Goal: Navigation & Orientation: Find specific page/section

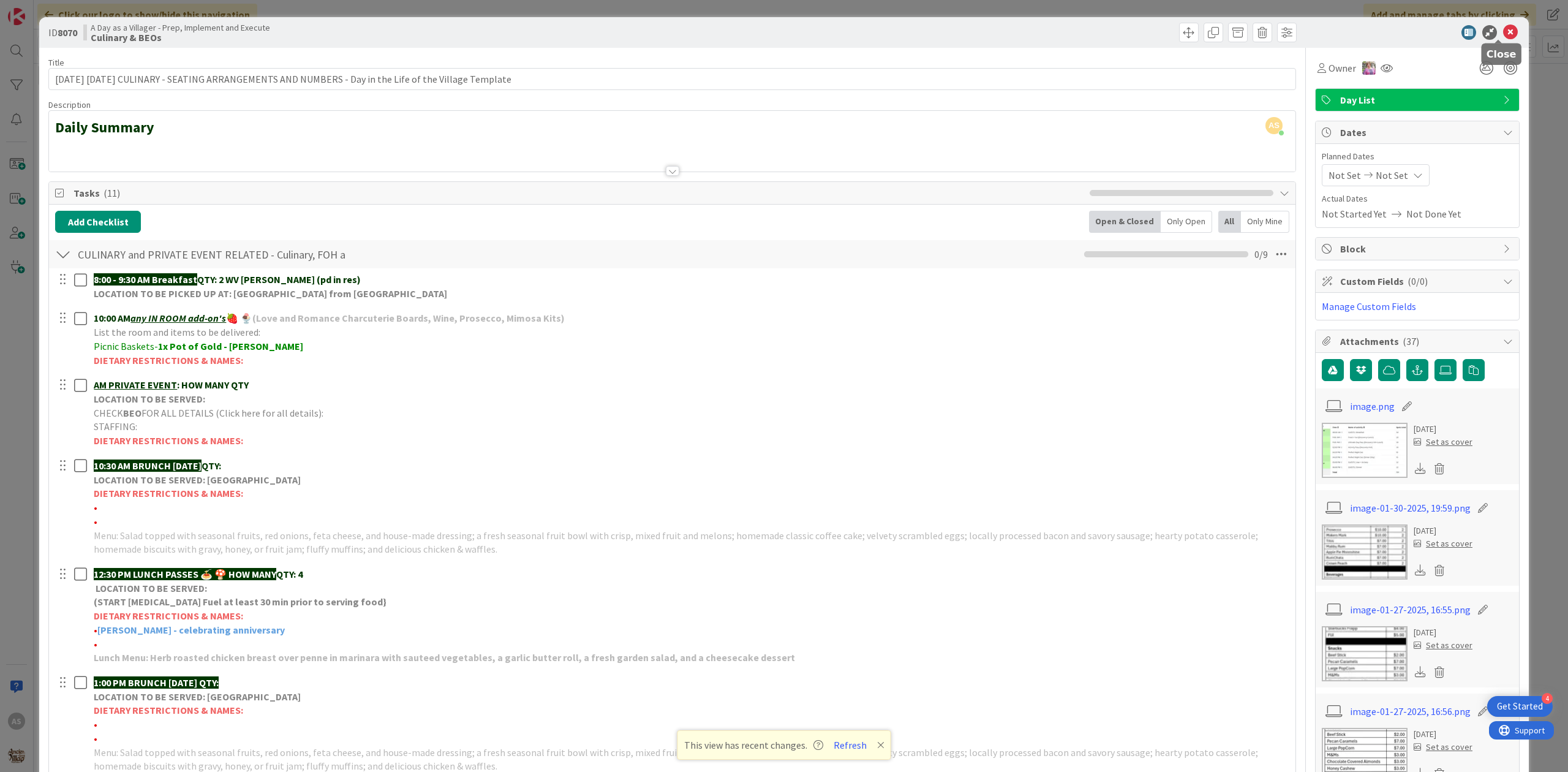
click at [1503, 34] on icon at bounding box center [1510, 32] width 14 height 14
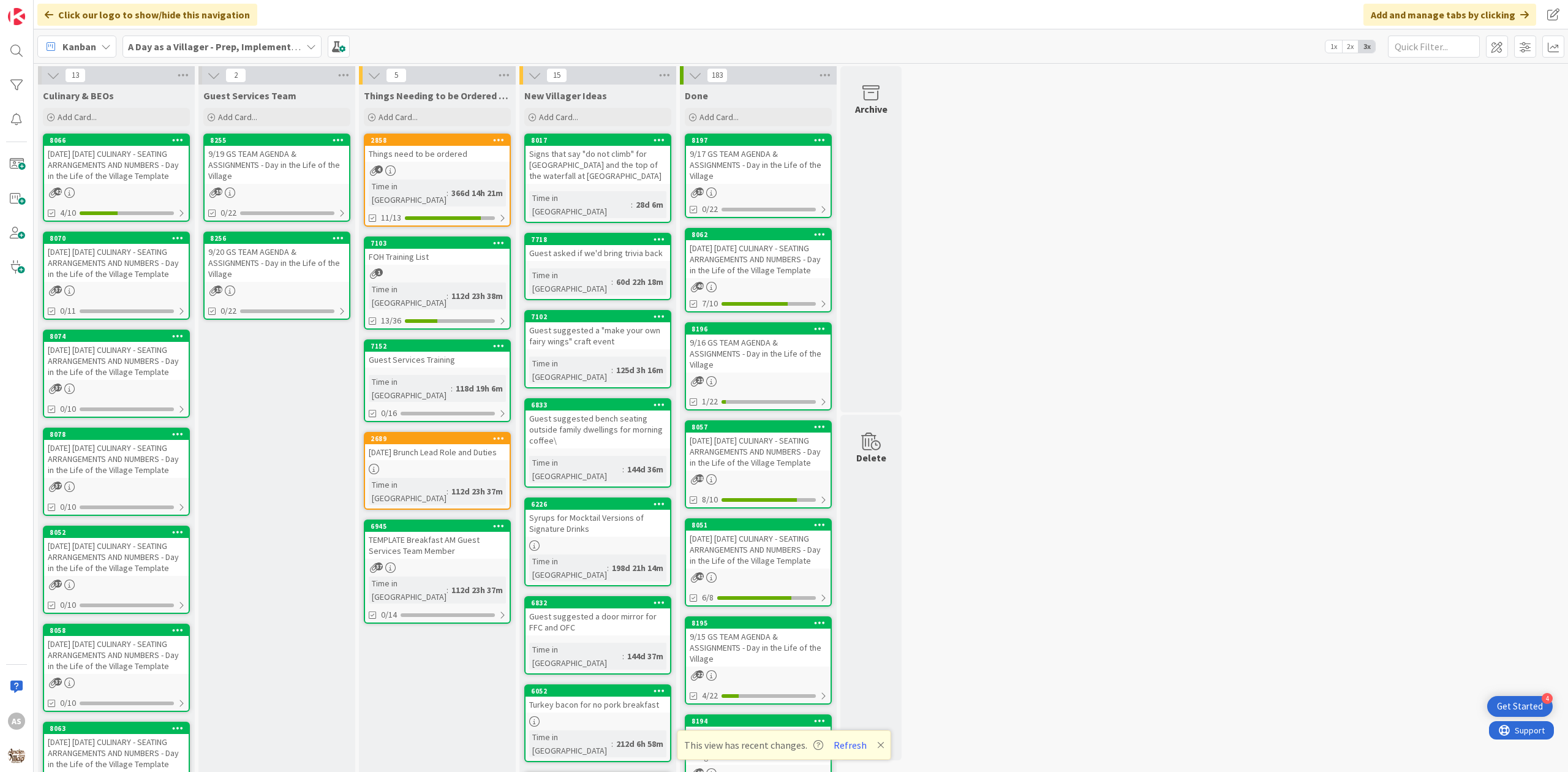
click at [137, 184] on div "[DATE] [DATE] CULINARY - SEATING ARRANGEMENTS AND NUMBERS - Day in the Life of …" at bounding box center [116, 165] width 145 height 38
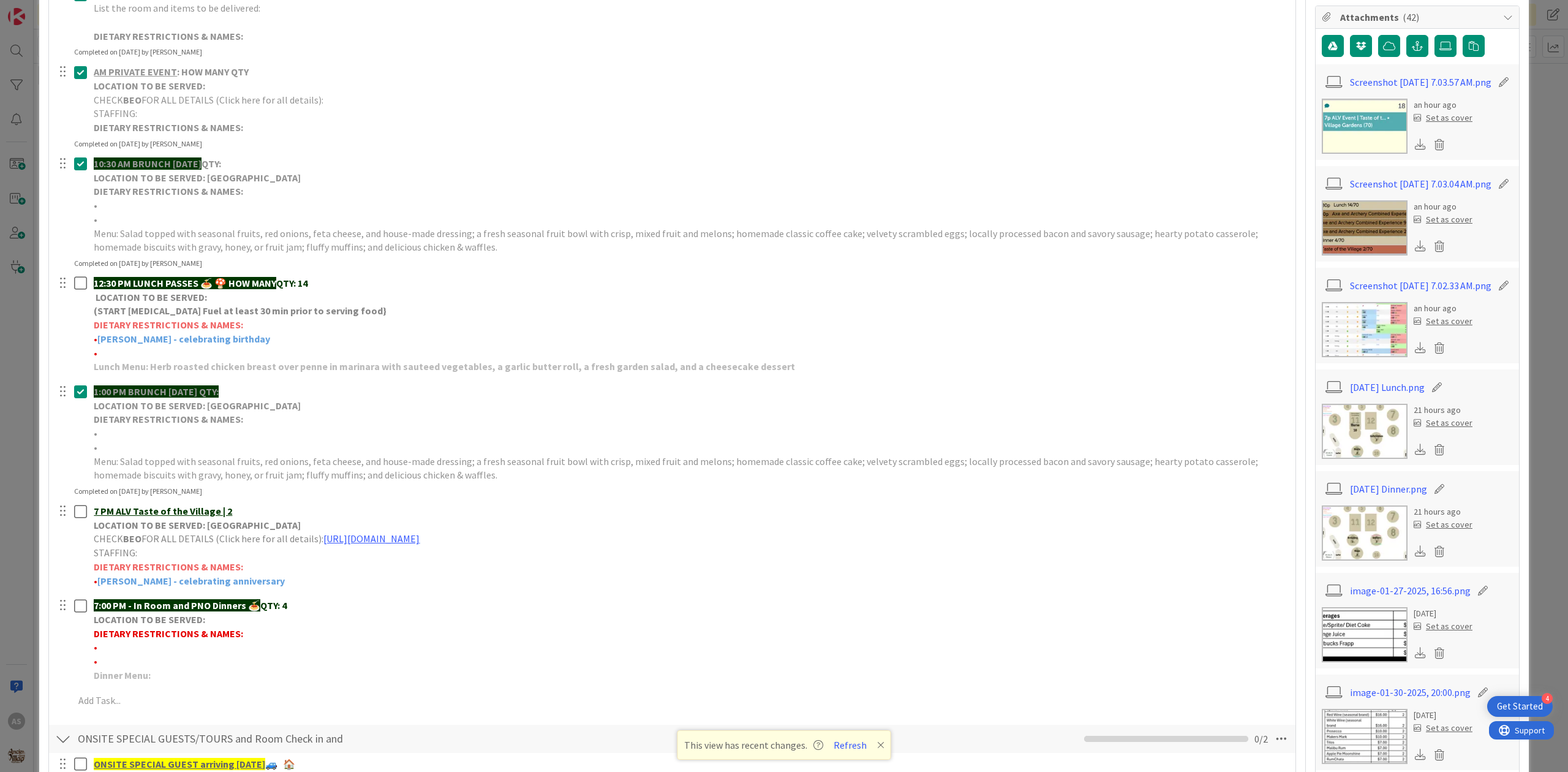
scroll to position [327, 0]
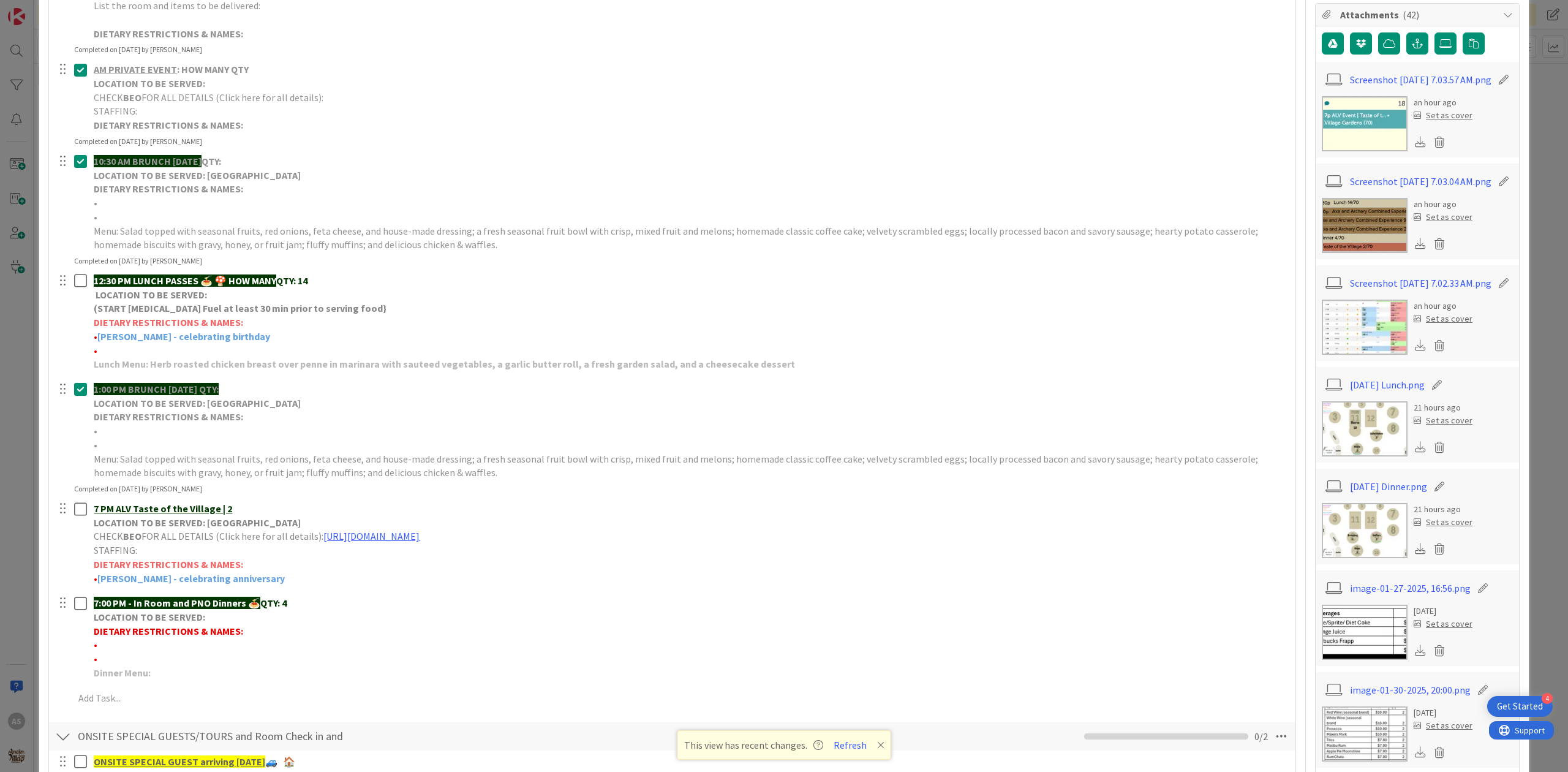
click at [1352, 436] on img at bounding box center [1364, 429] width 86 height 55
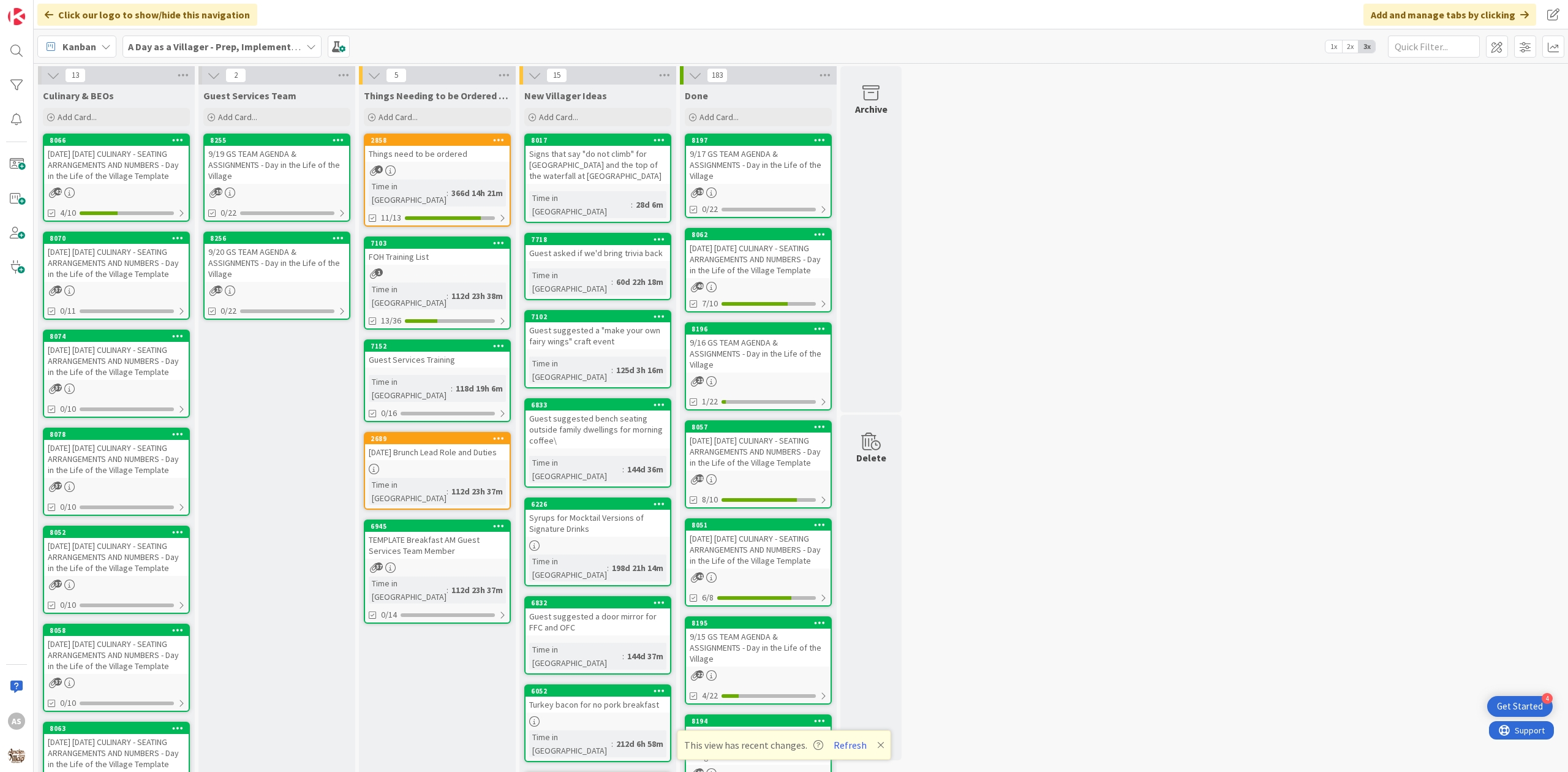
click at [110, 184] on div "[DATE] [DATE] CULINARY - SEATING ARRANGEMENTS AND NUMBERS - Day in the Life of …" at bounding box center [116, 165] width 145 height 38
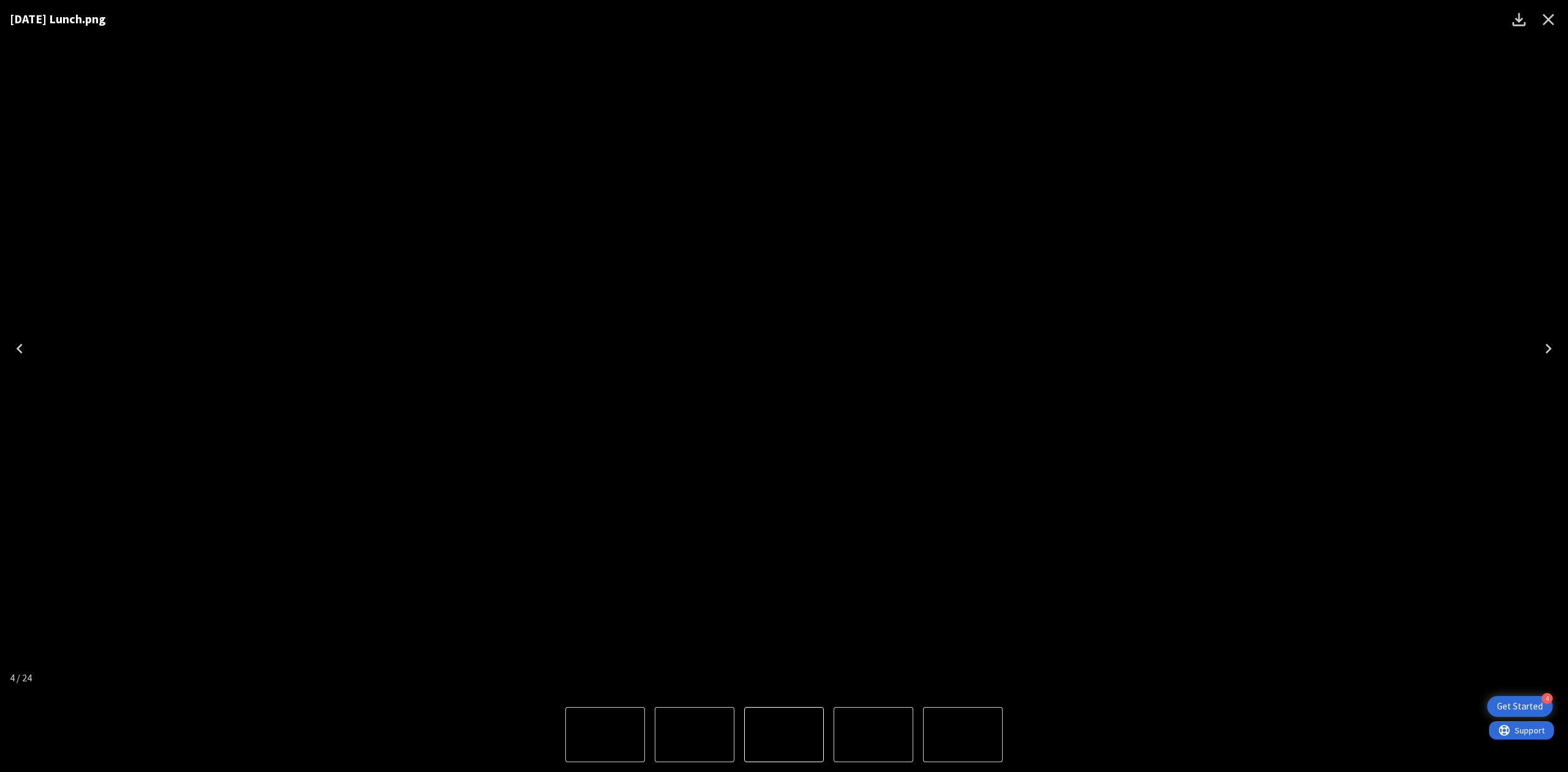
click at [1549, 20] on icon "Close" at bounding box center [1549, 20] width 12 height 12
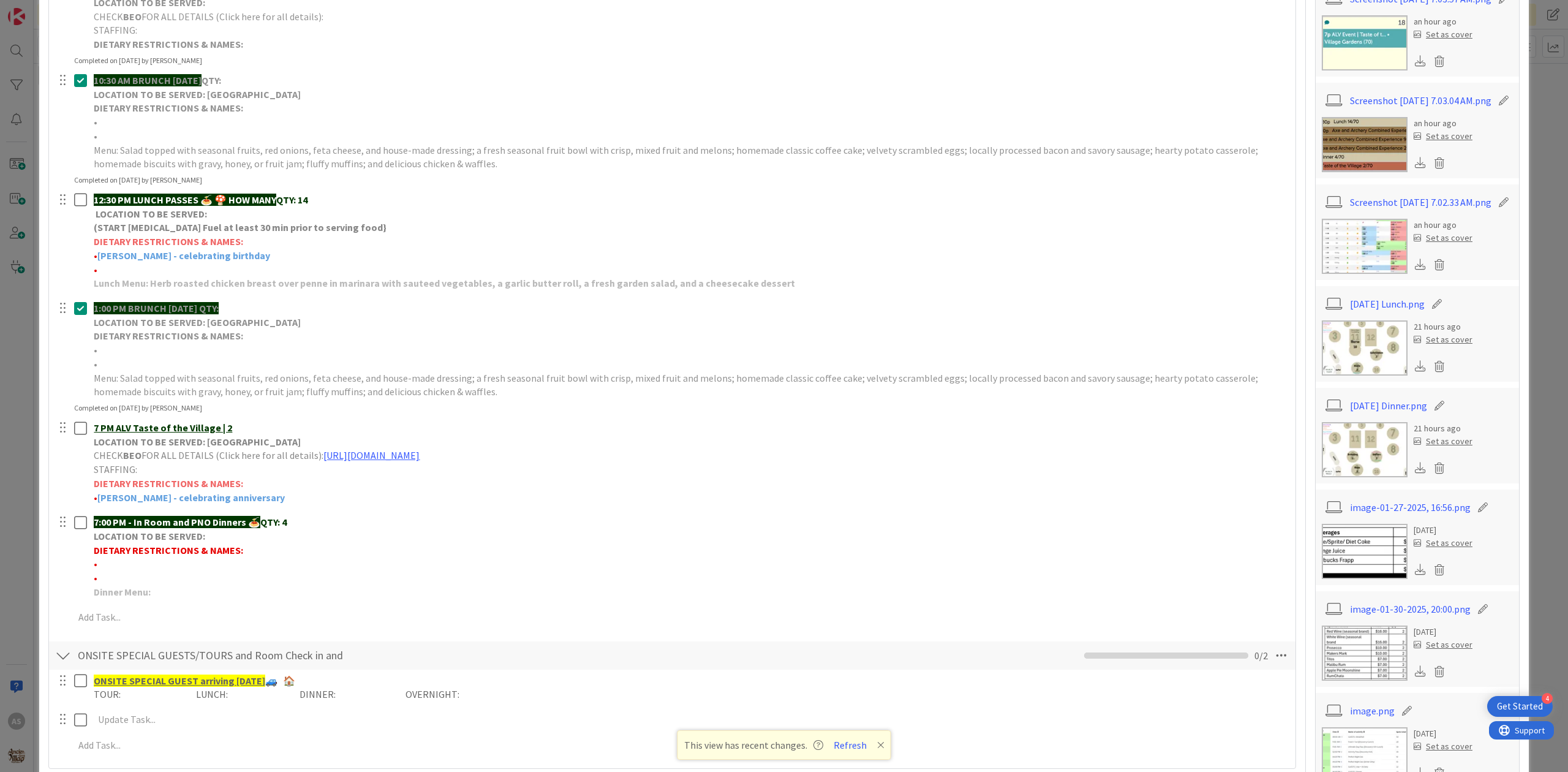
scroll to position [408, 0]
click at [1343, 467] on img at bounding box center [1364, 449] width 86 height 55
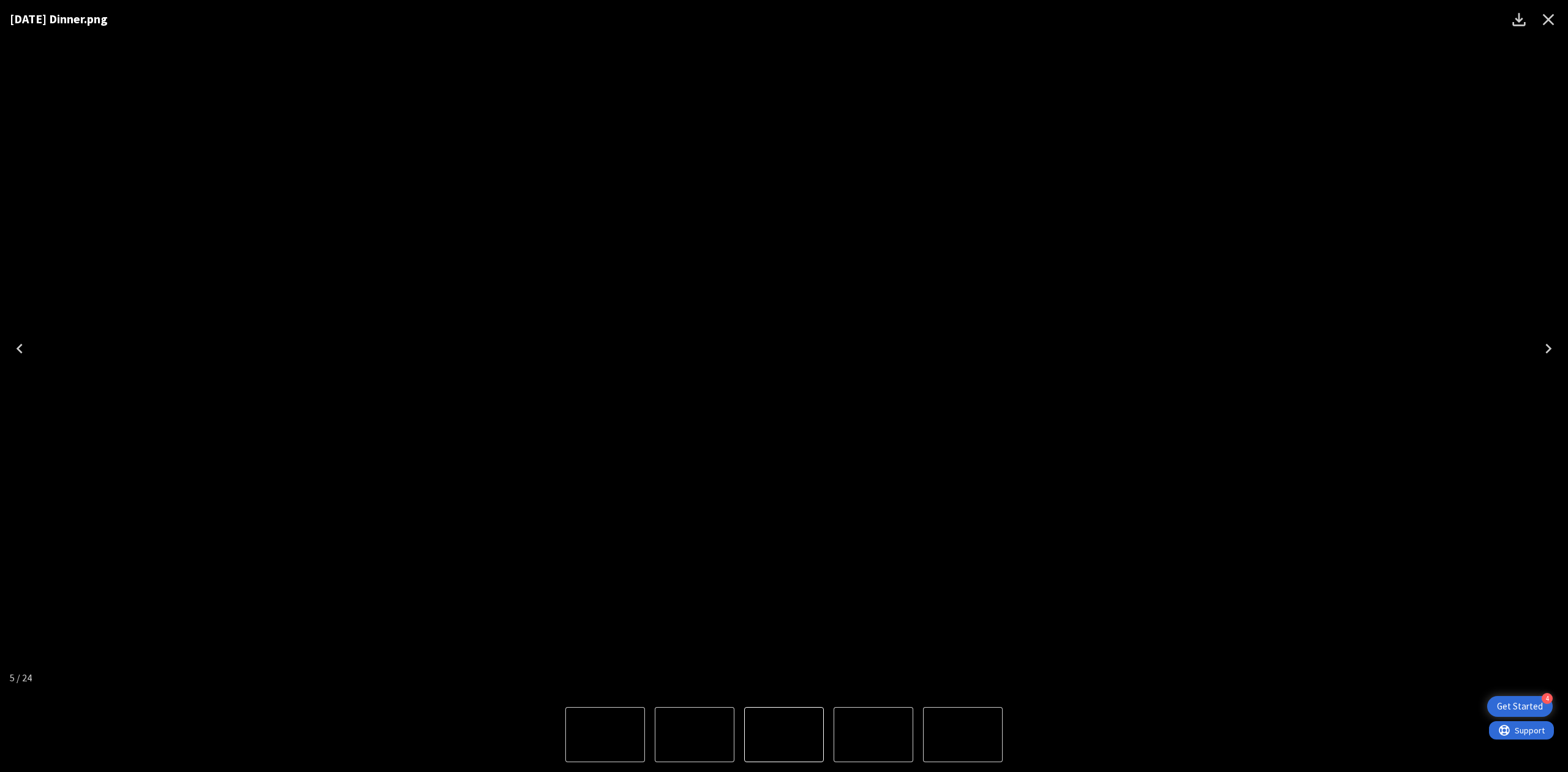
click at [1553, 14] on icon "Close" at bounding box center [1549, 20] width 12 height 12
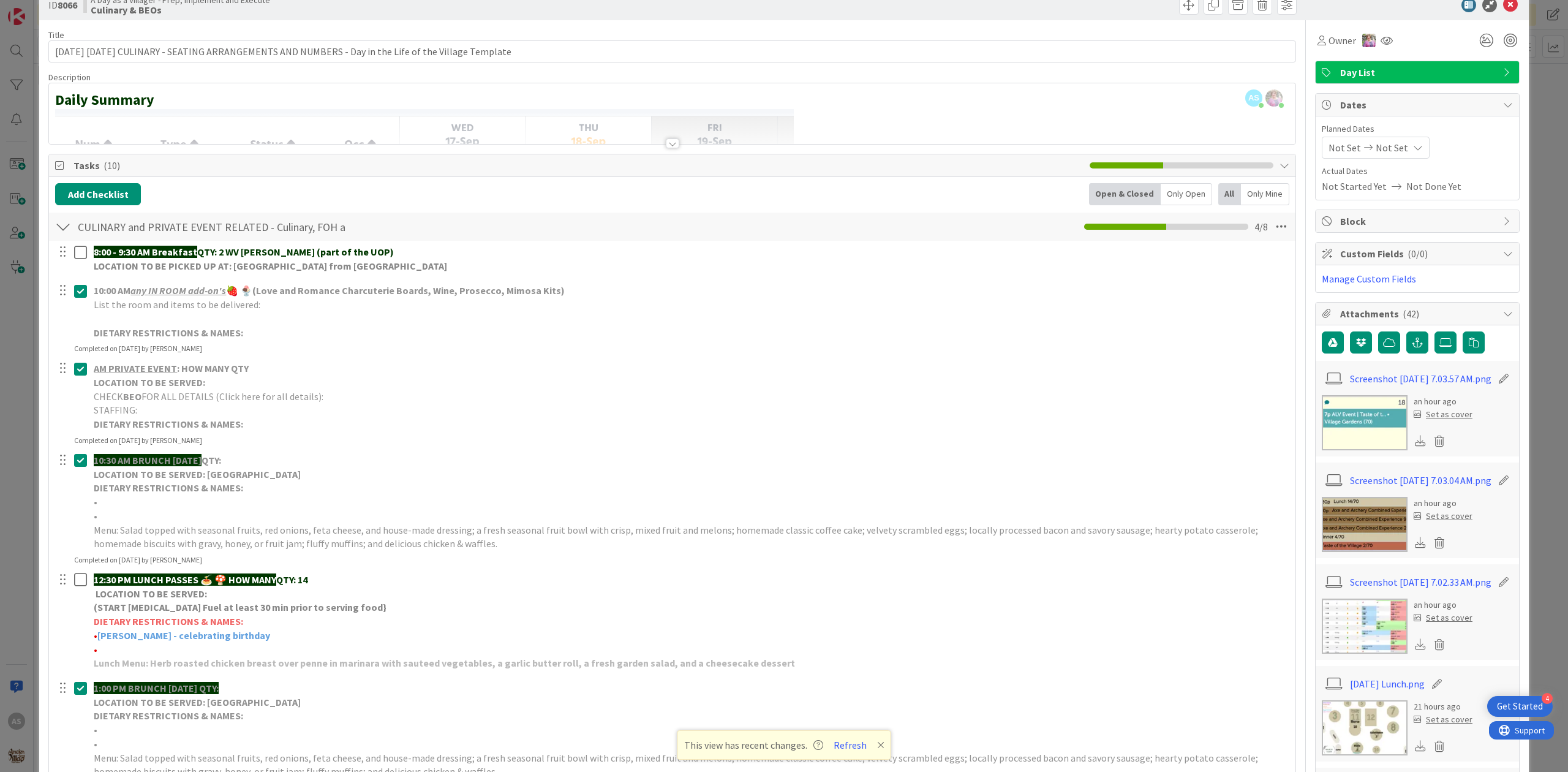
scroll to position [0, 0]
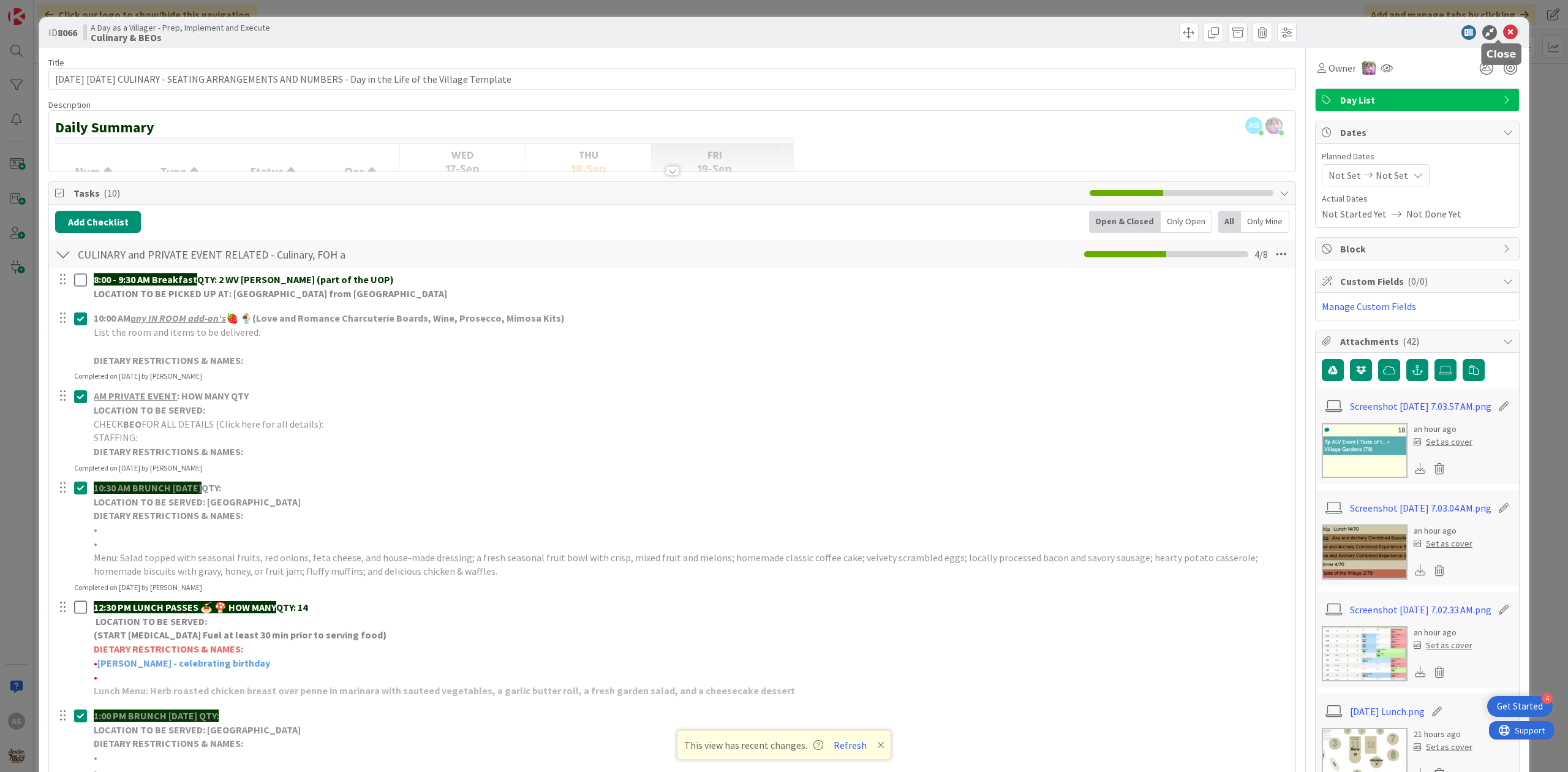
click at [1503, 28] on icon at bounding box center [1510, 32] width 14 height 14
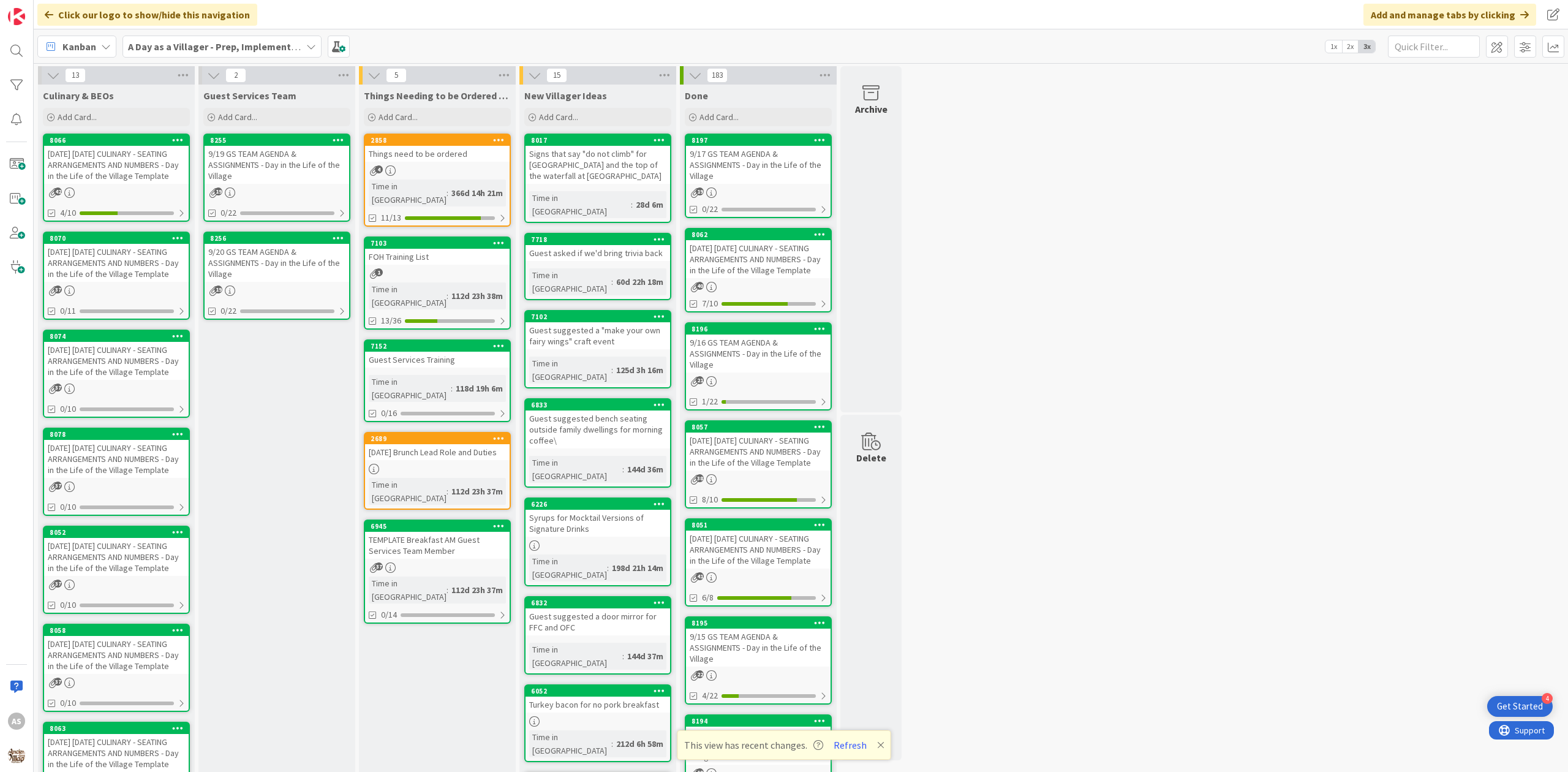
click at [255, 175] on div "9/19 GS TEAM AGENDA & ASSIGNMENTS - Day in the Life of the Village" at bounding box center [277, 165] width 145 height 38
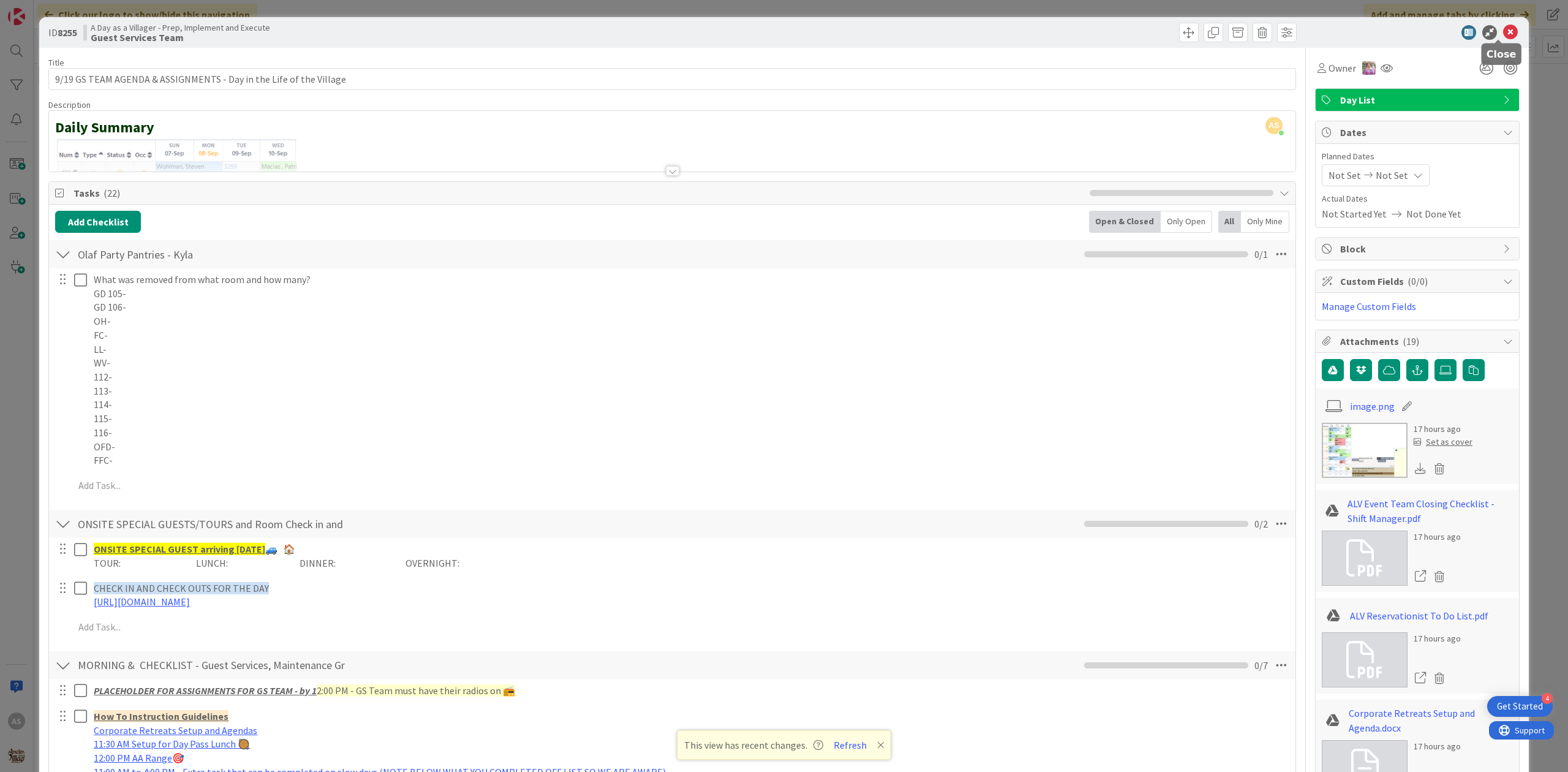
click at [1503, 35] on icon at bounding box center [1510, 32] width 14 height 14
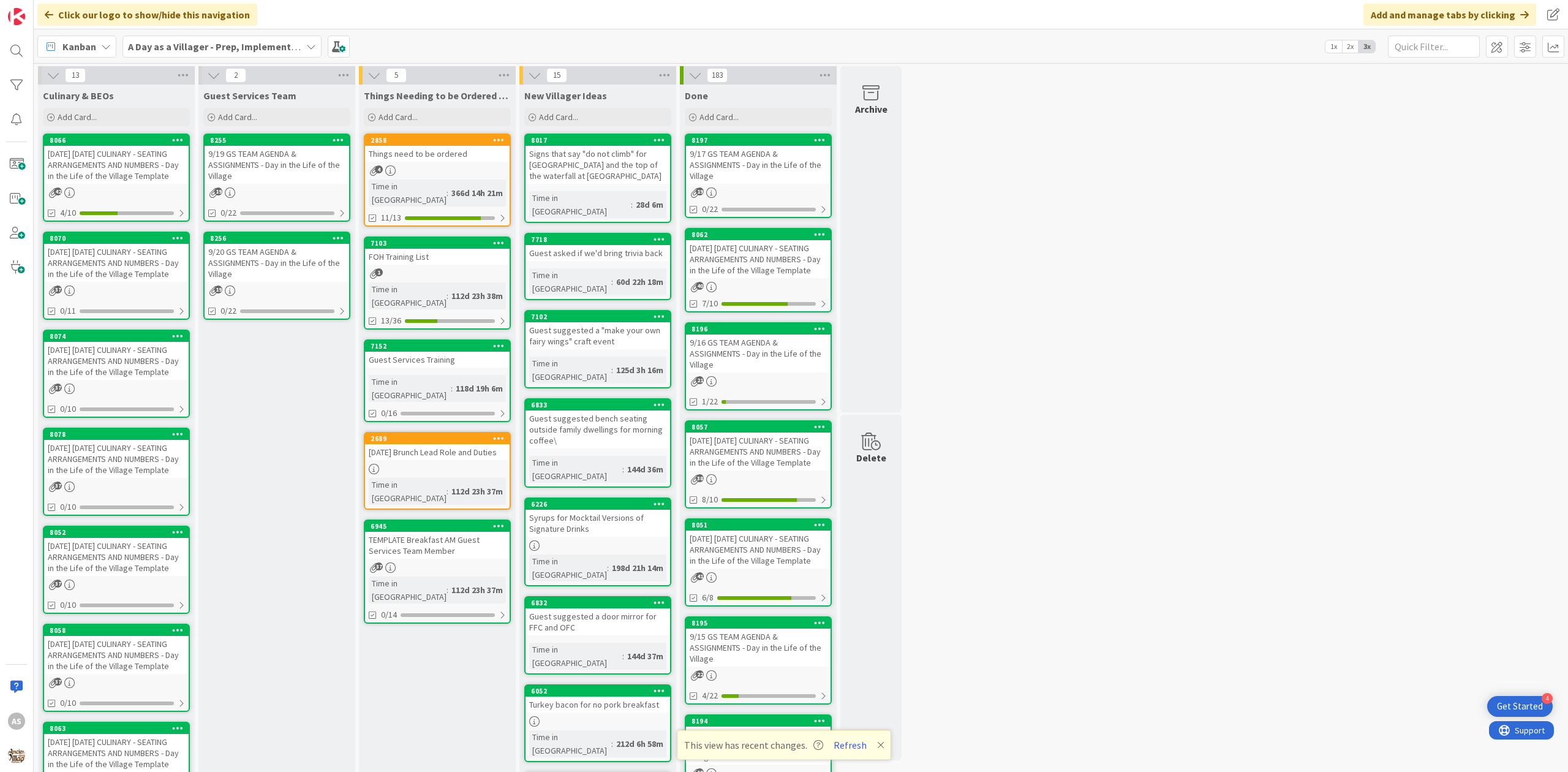
click at [211, 75] on icon at bounding box center [213, 75] width 14 height 14
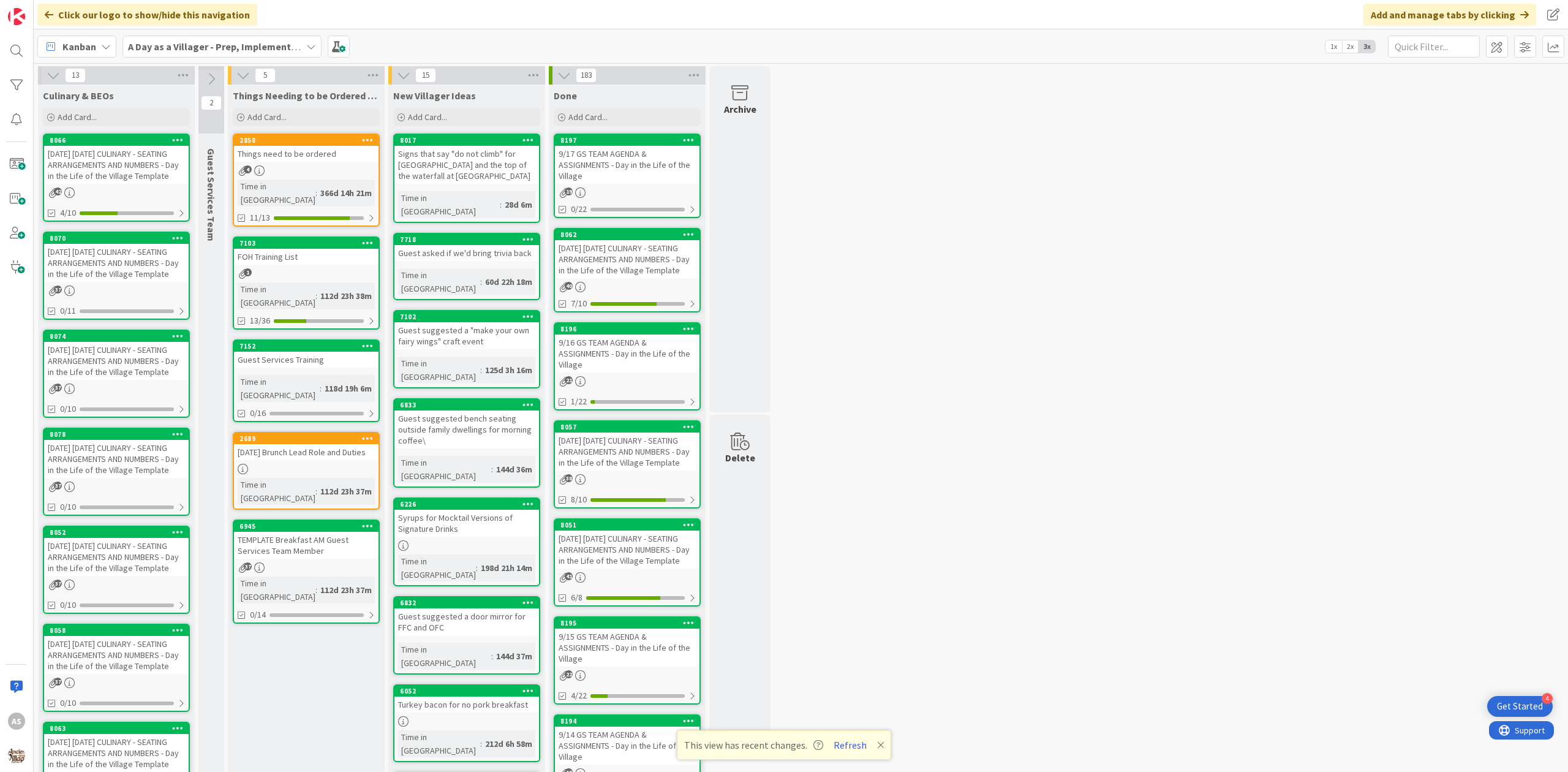
click at [217, 73] on icon at bounding box center [211, 79] width 14 height 14
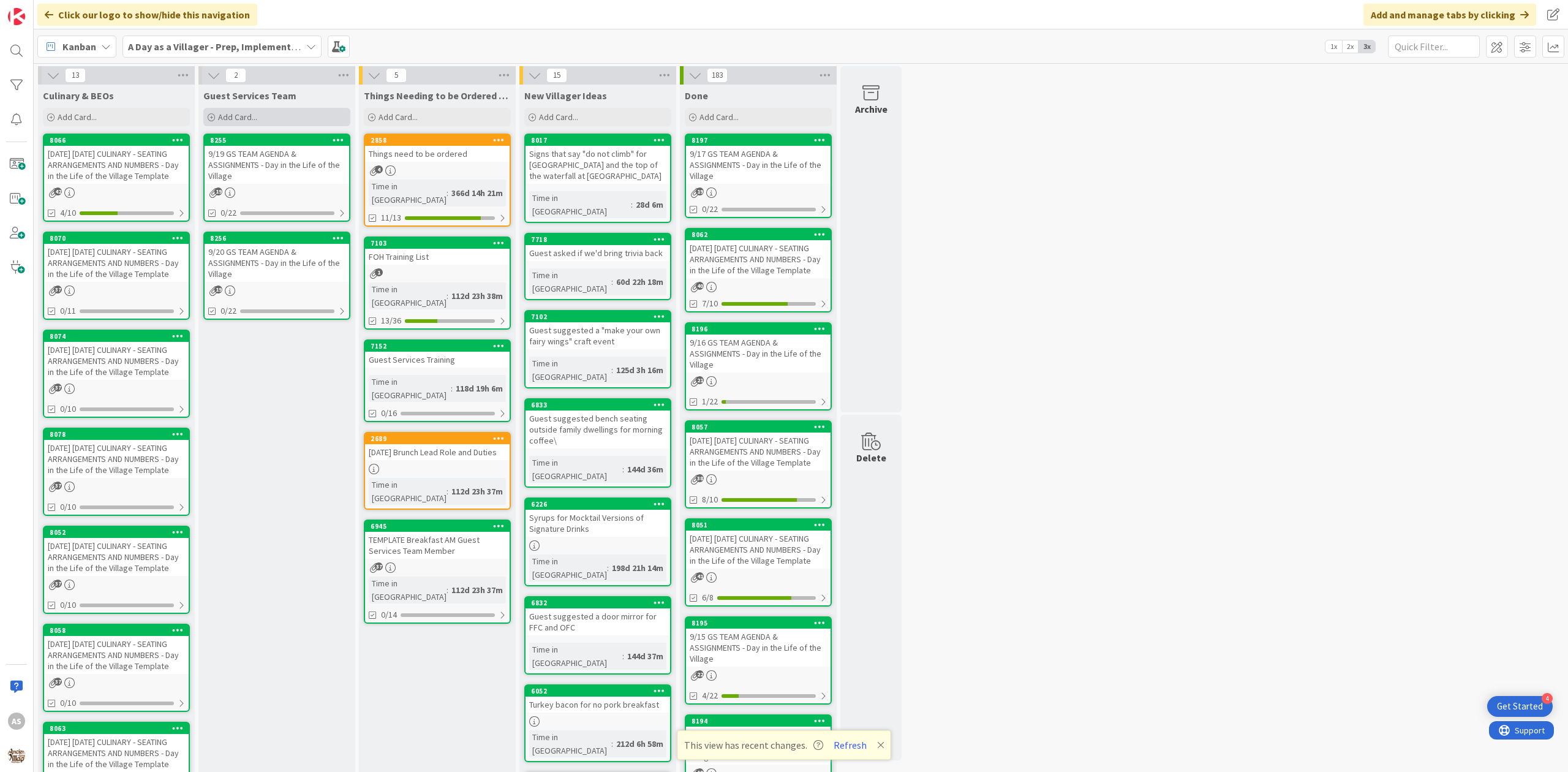
click at [246, 116] on span "Add Card..." at bounding box center [238, 117] width 39 height 11
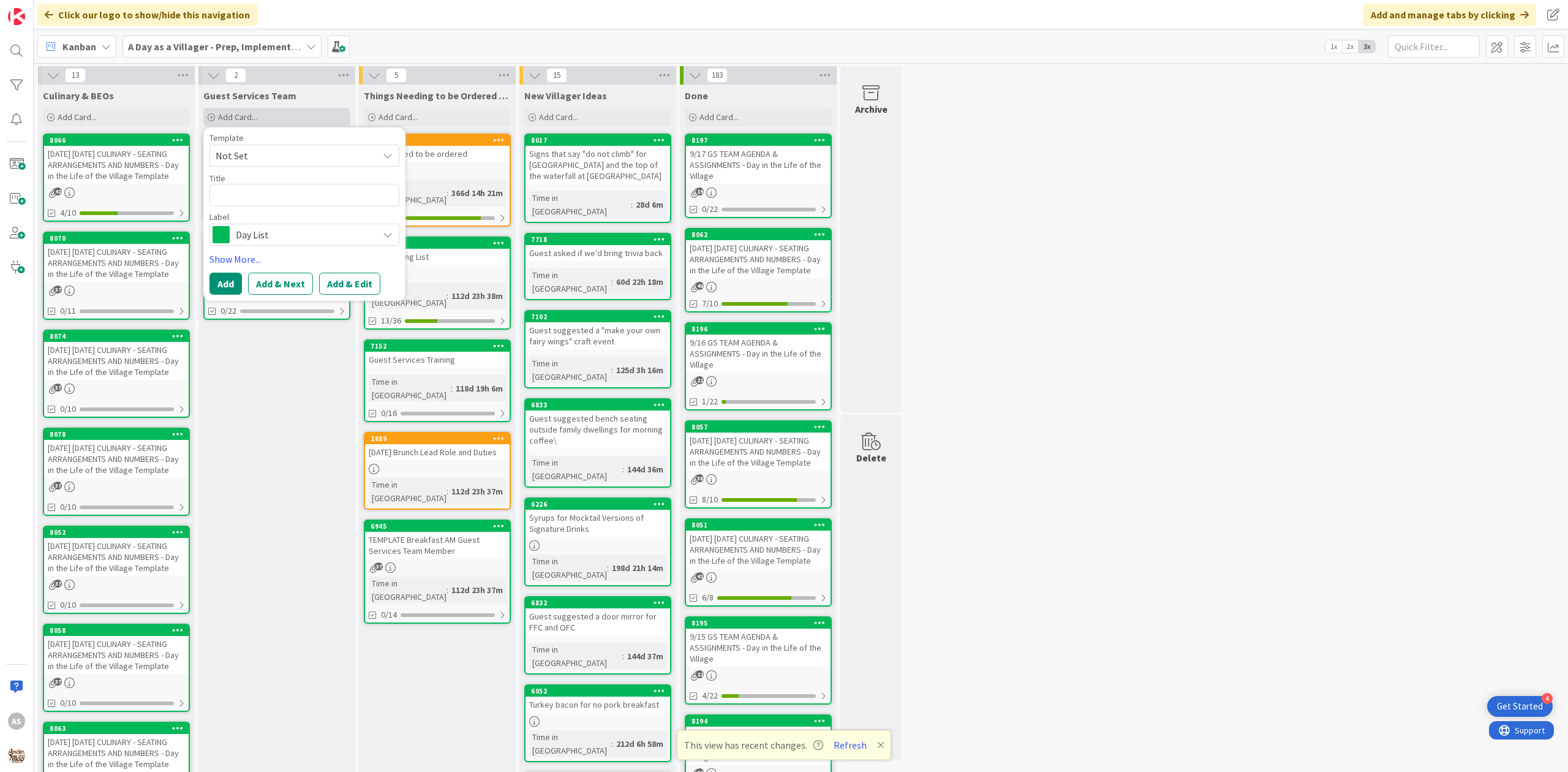
click at [245, 115] on span "Add Card..." at bounding box center [238, 117] width 39 height 11
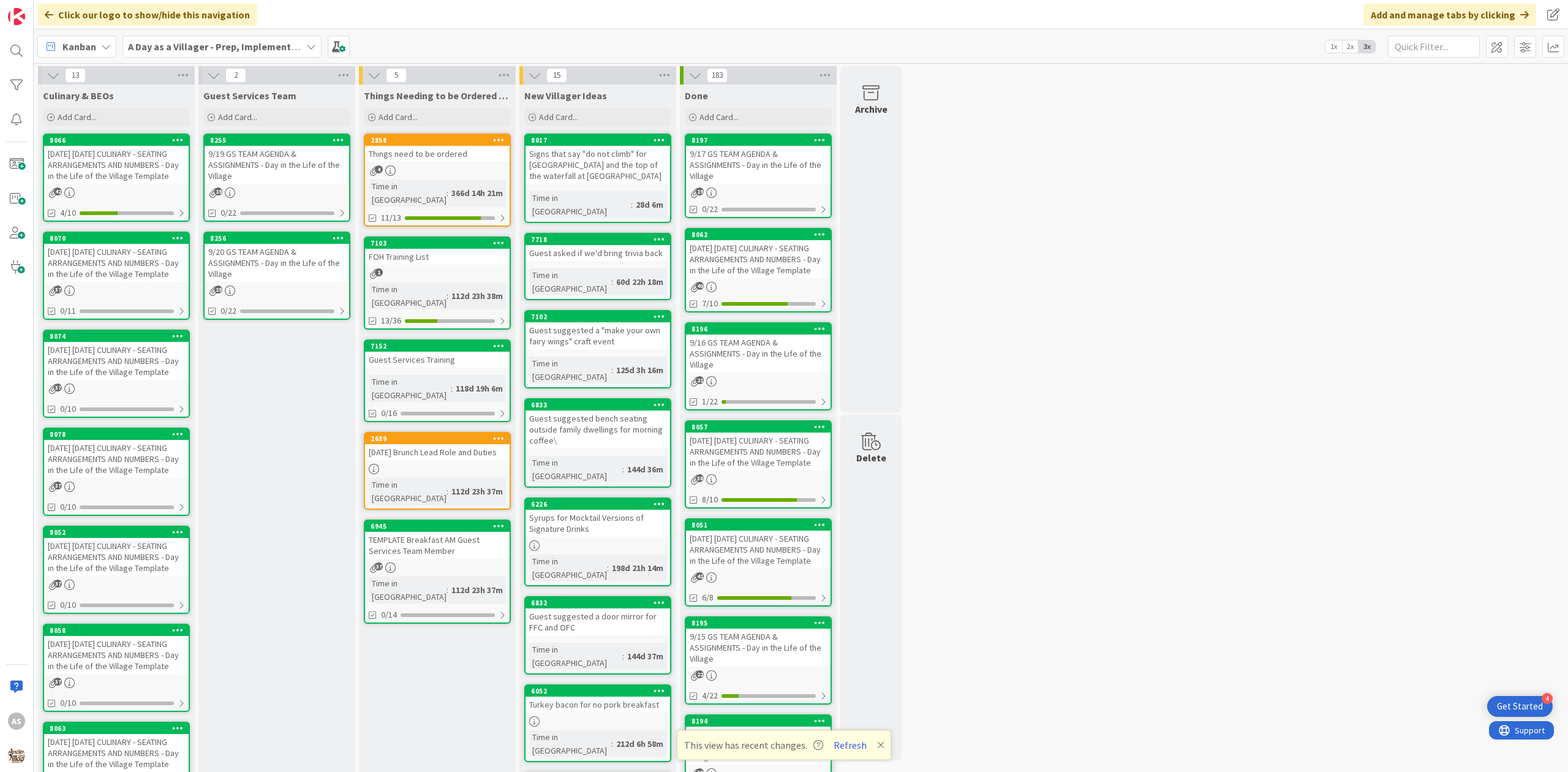
click at [255, 369] on div "Guest Services Team Add Card... Template Not Set Title 0 / 128 Label Day List S…" at bounding box center [277, 614] width 157 height 1059
click at [251, 413] on div "Guest Services Team Add Card... Template Not Set Title 0 / 128 Label Day List S…" at bounding box center [277, 614] width 157 height 1059
click at [313, 363] on div "Guest Services Team Add Card... Template Not Set Title 0 / 128 Label Day List S…" at bounding box center [277, 614] width 157 height 1059
click at [249, 376] on div "Guest Services Team Add Card... Template Not Set Title 0 / 128 Label Day List S…" at bounding box center [277, 614] width 157 height 1059
click at [241, 429] on div "Guest Services Team Add Card... Template Not Set Title 0 / 128 Label Day List S…" at bounding box center [277, 614] width 157 height 1059
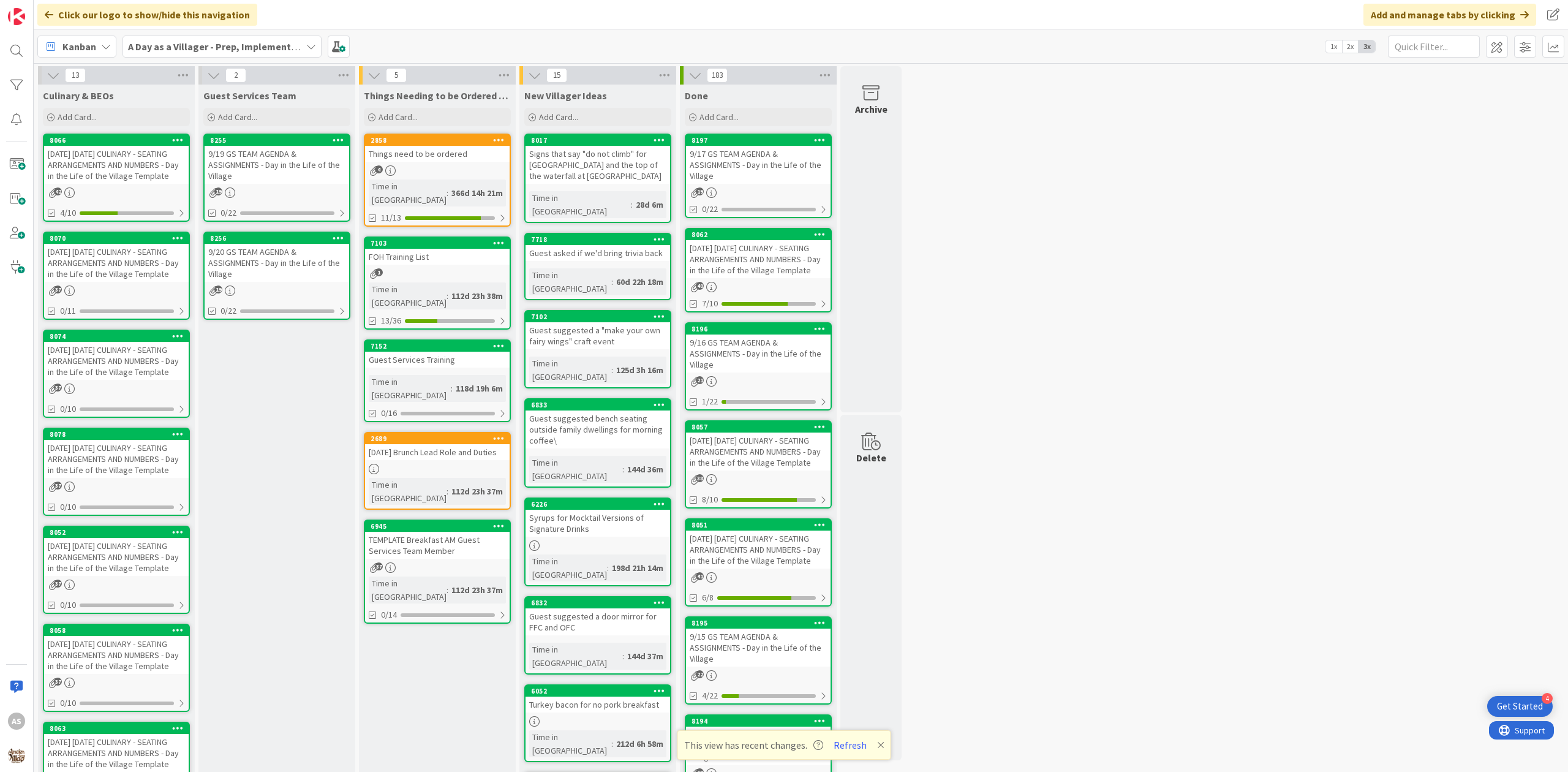
click at [120, 175] on div "[DATE] [DATE] CULINARY - SEATING ARRANGEMENTS AND NUMBERS - Day in the Life of …" at bounding box center [116, 165] width 145 height 38
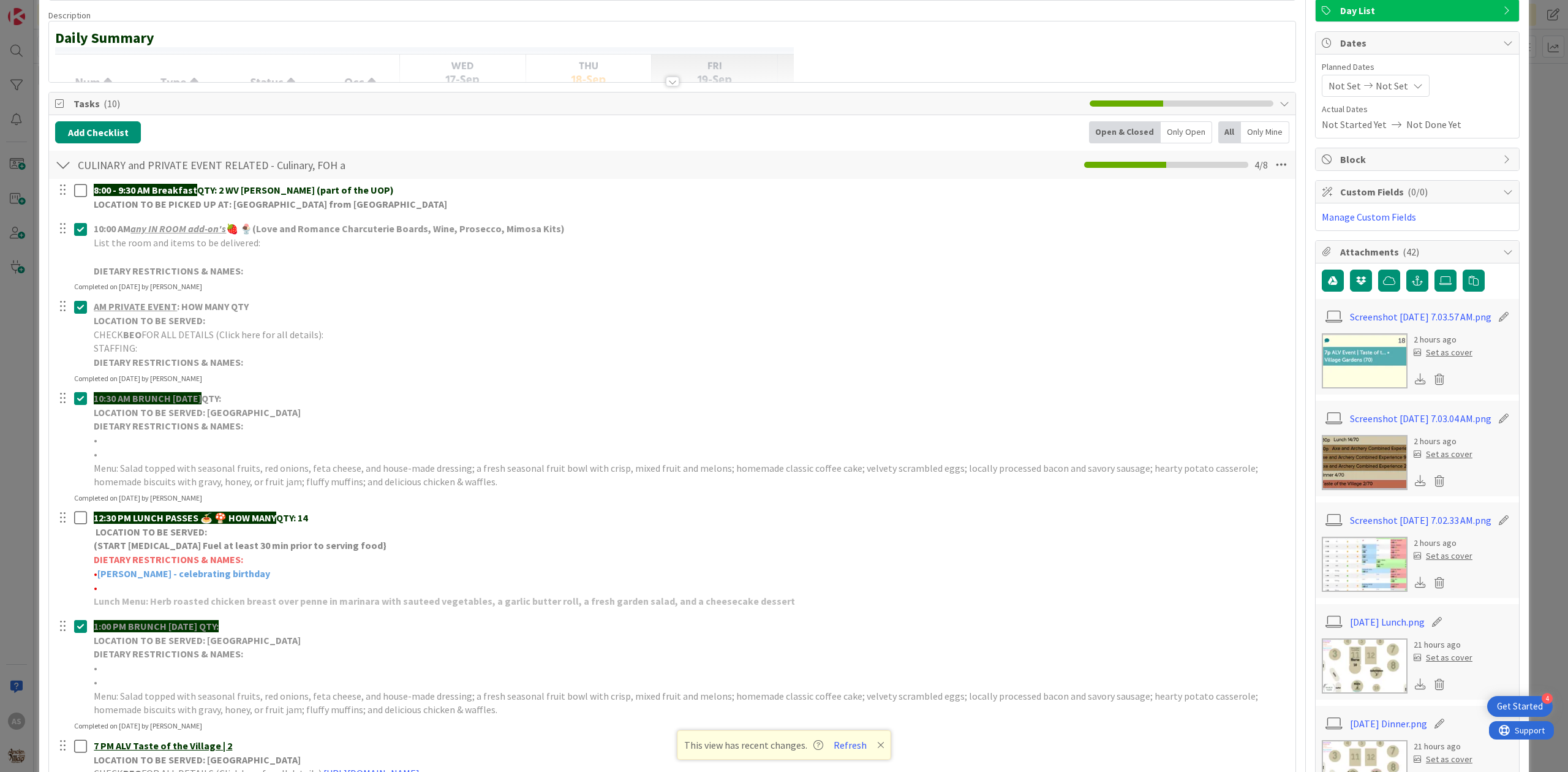
scroll to position [327, 0]
